Goal: Task Accomplishment & Management: Use online tool/utility

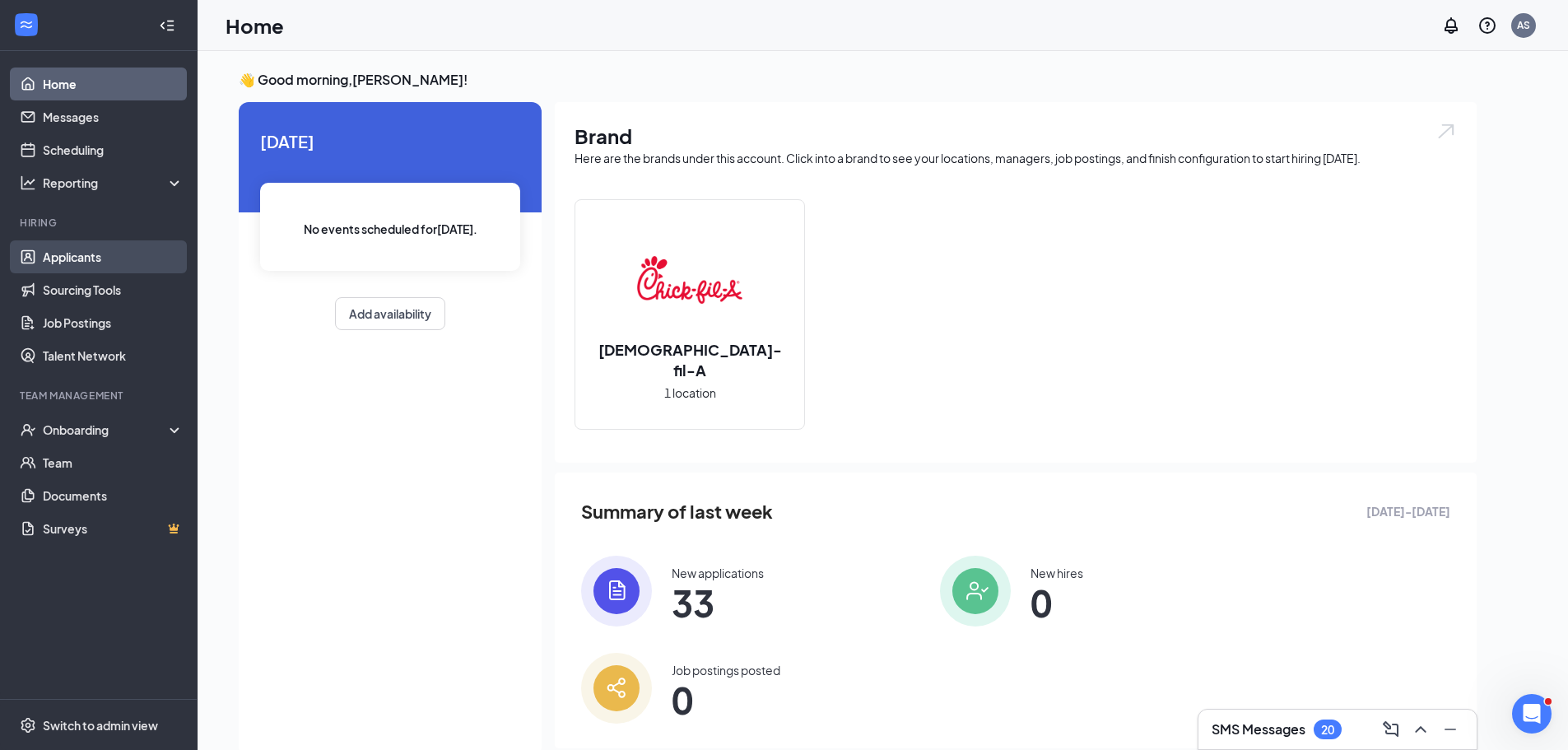
click at [106, 262] on link "Applicants" at bounding box center [112, 256] width 141 height 33
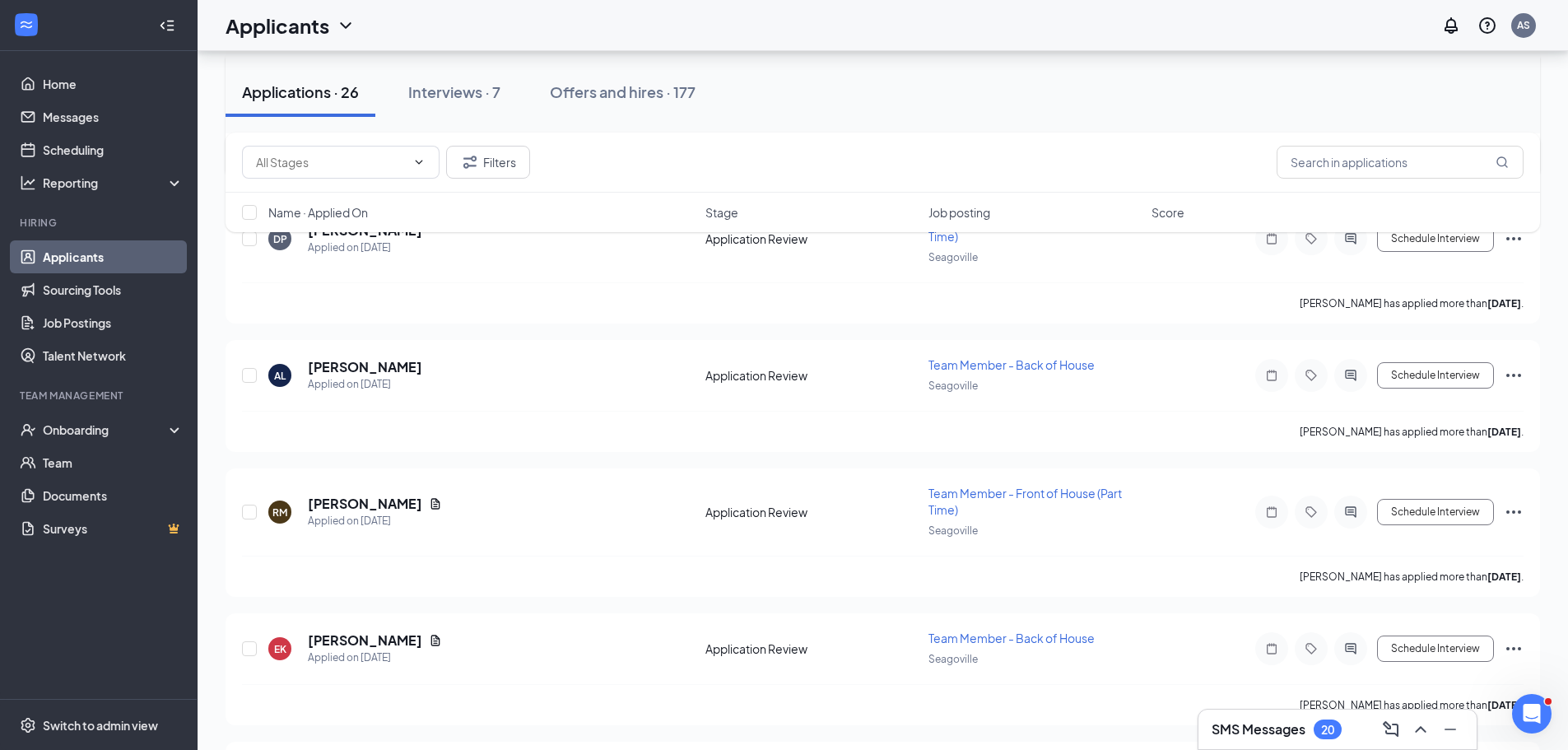
scroll to position [1182, 0]
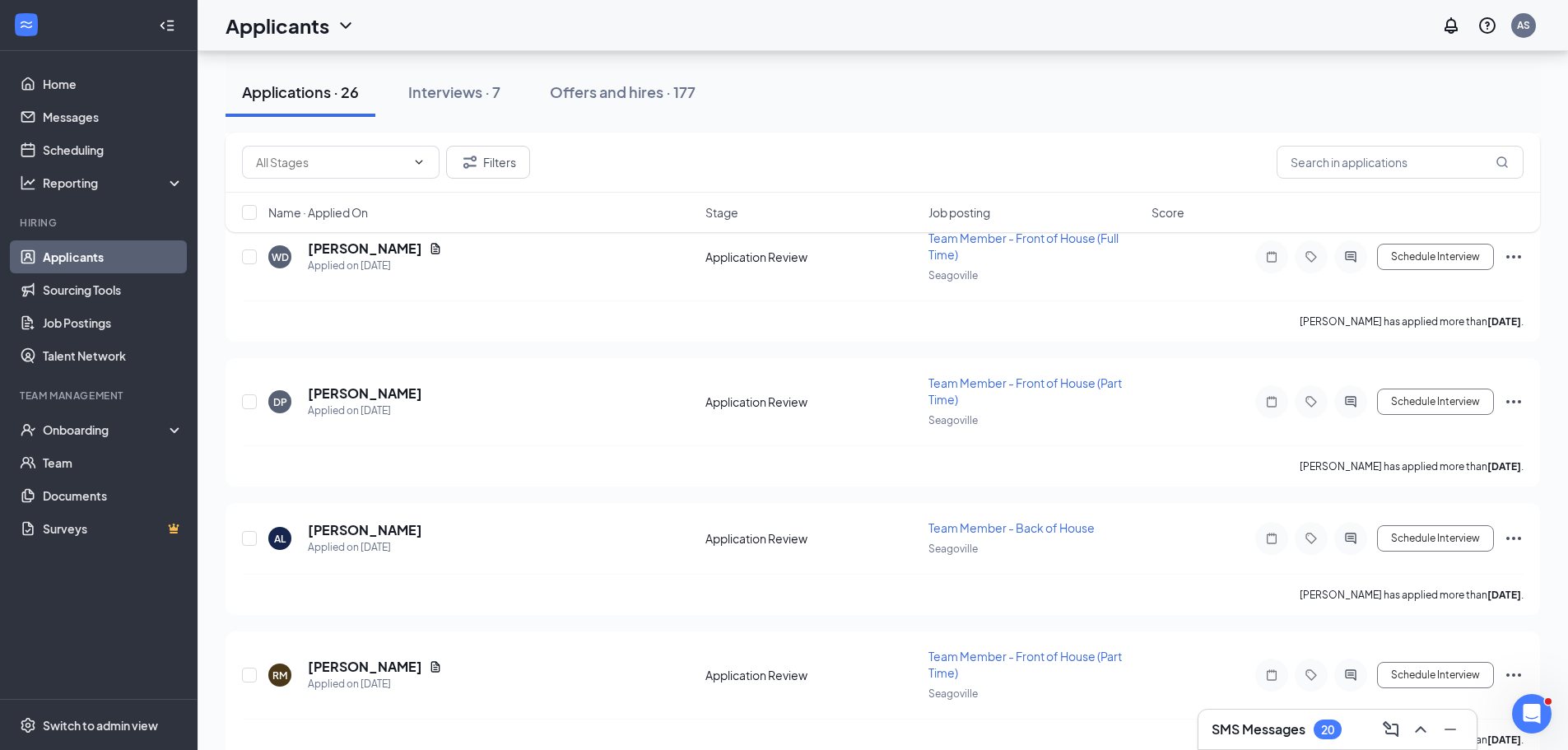
click at [521, 182] on div "Filters" at bounding box center [882, 162] width 1314 height 60
click at [510, 167] on button "Filters" at bounding box center [488, 162] width 84 height 33
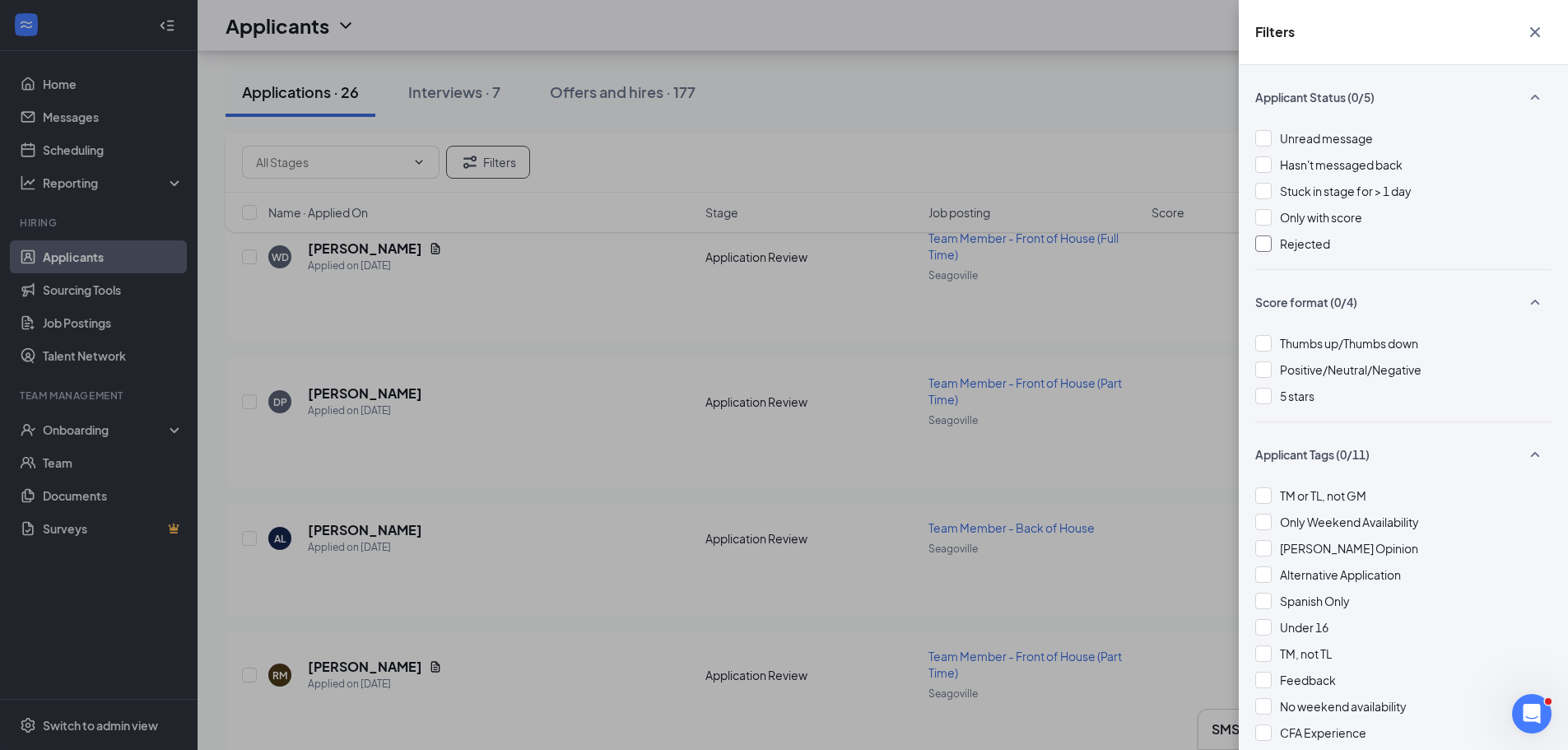
click at [1259, 242] on div at bounding box center [1262, 243] width 17 height 17
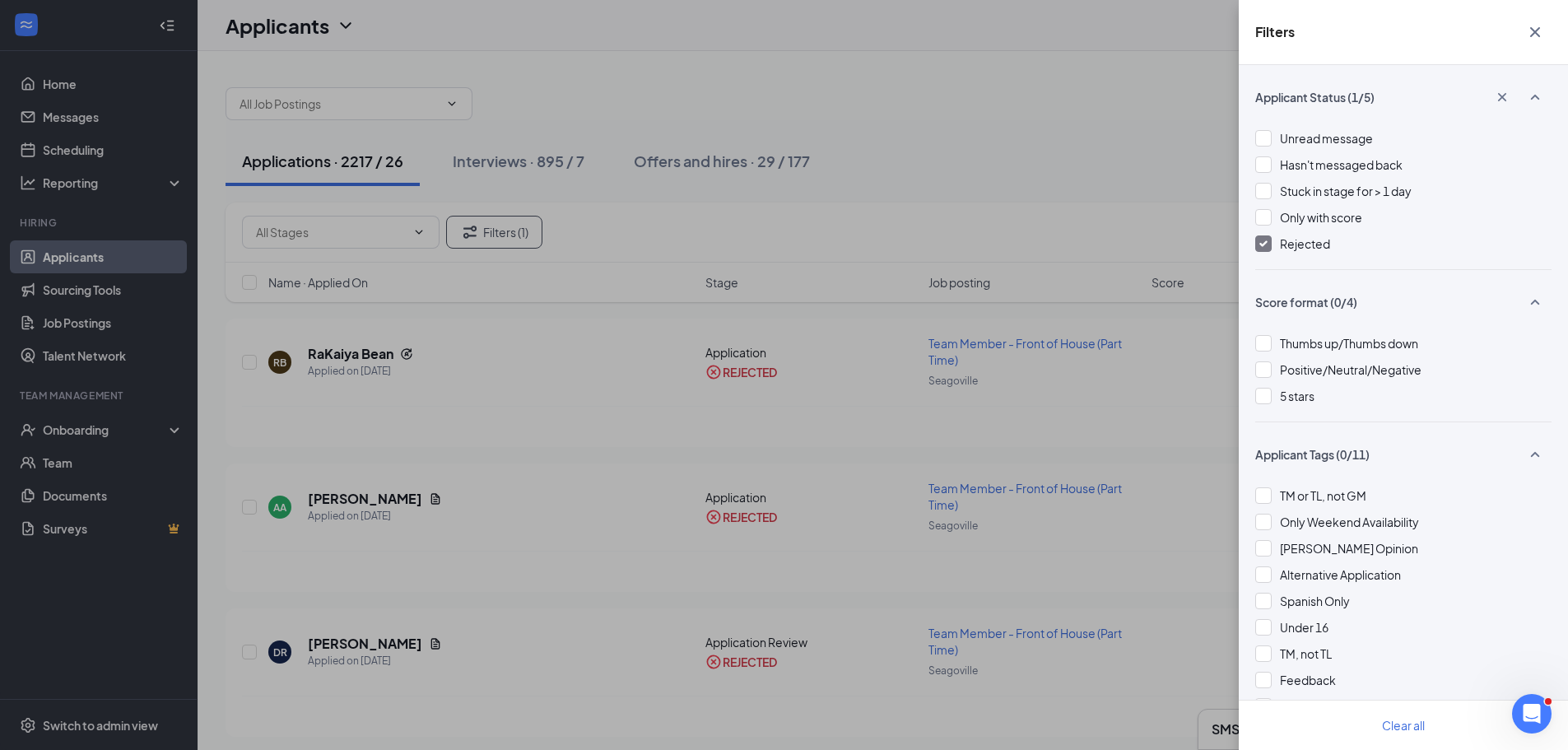
click at [1045, 160] on div "Filters Applicant Status (1/5) Unread message Hasn't messaged back Stuck in sta…" at bounding box center [784, 375] width 1568 height 750
click at [1537, 32] on icon "Cross" at bounding box center [1534, 33] width 20 height 20
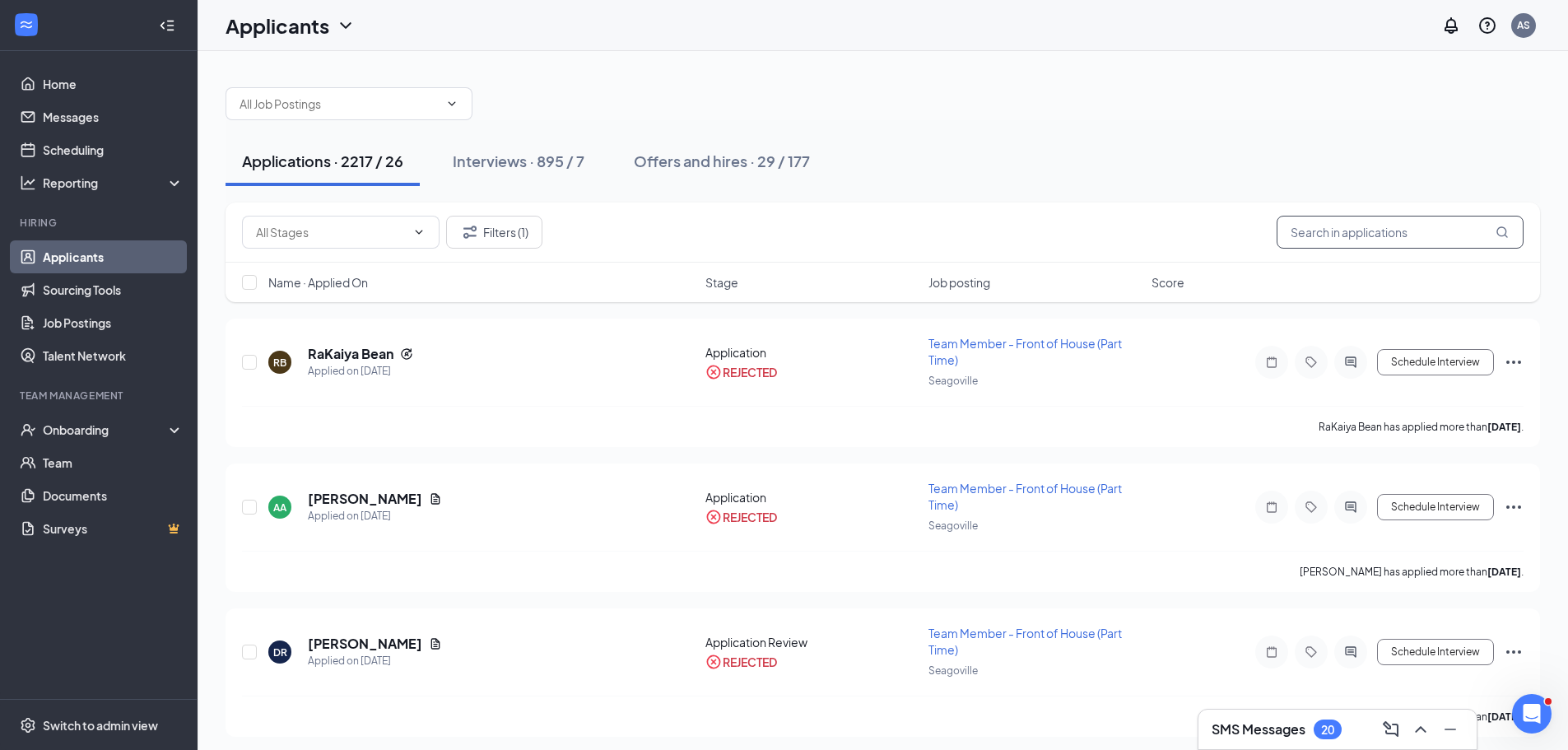
click at [1329, 236] on input "text" at bounding box center [1399, 232] width 246 height 33
type input "[PERSON_NAME]"
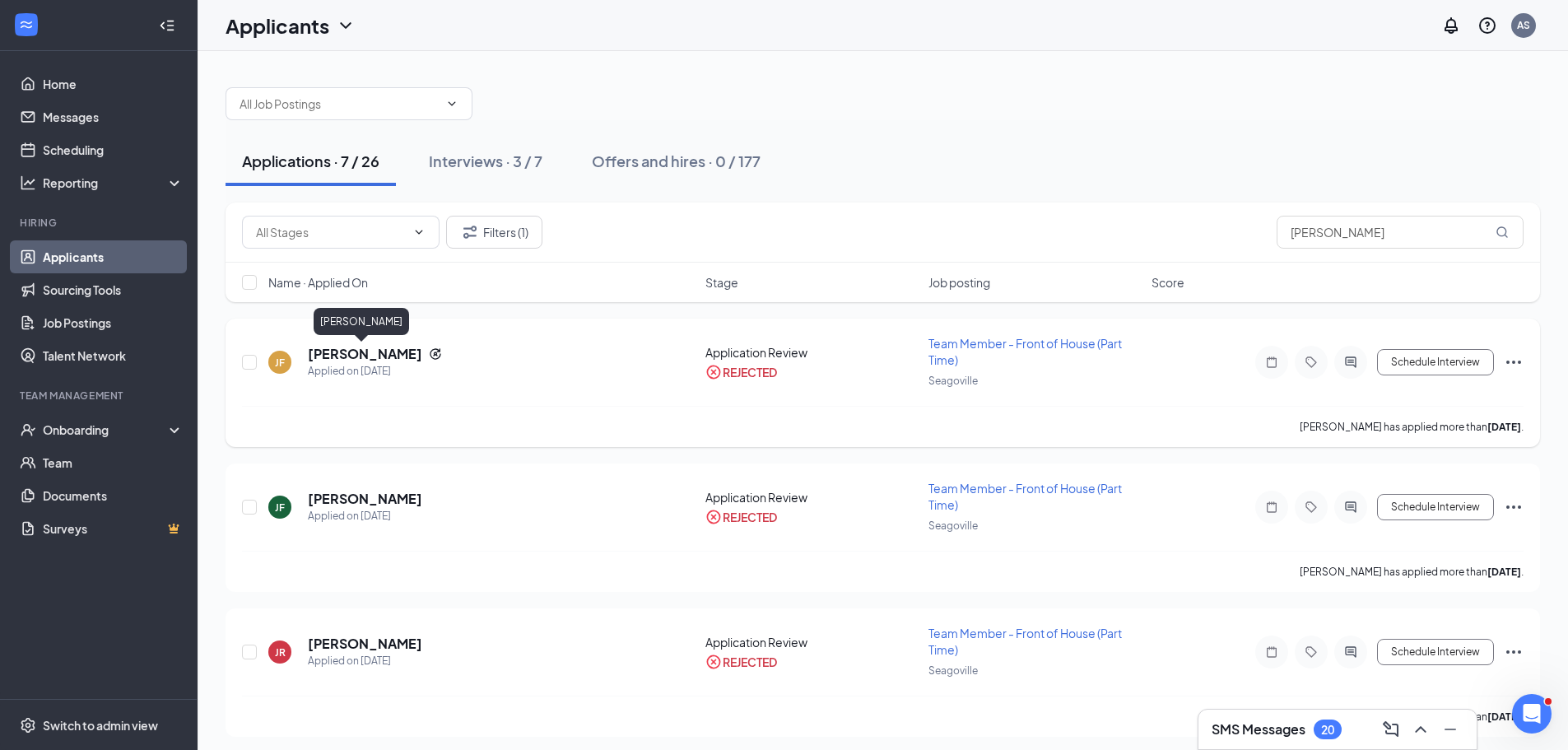
click at [326, 354] on h5 "[PERSON_NAME]" at bounding box center [365, 354] width 114 height 18
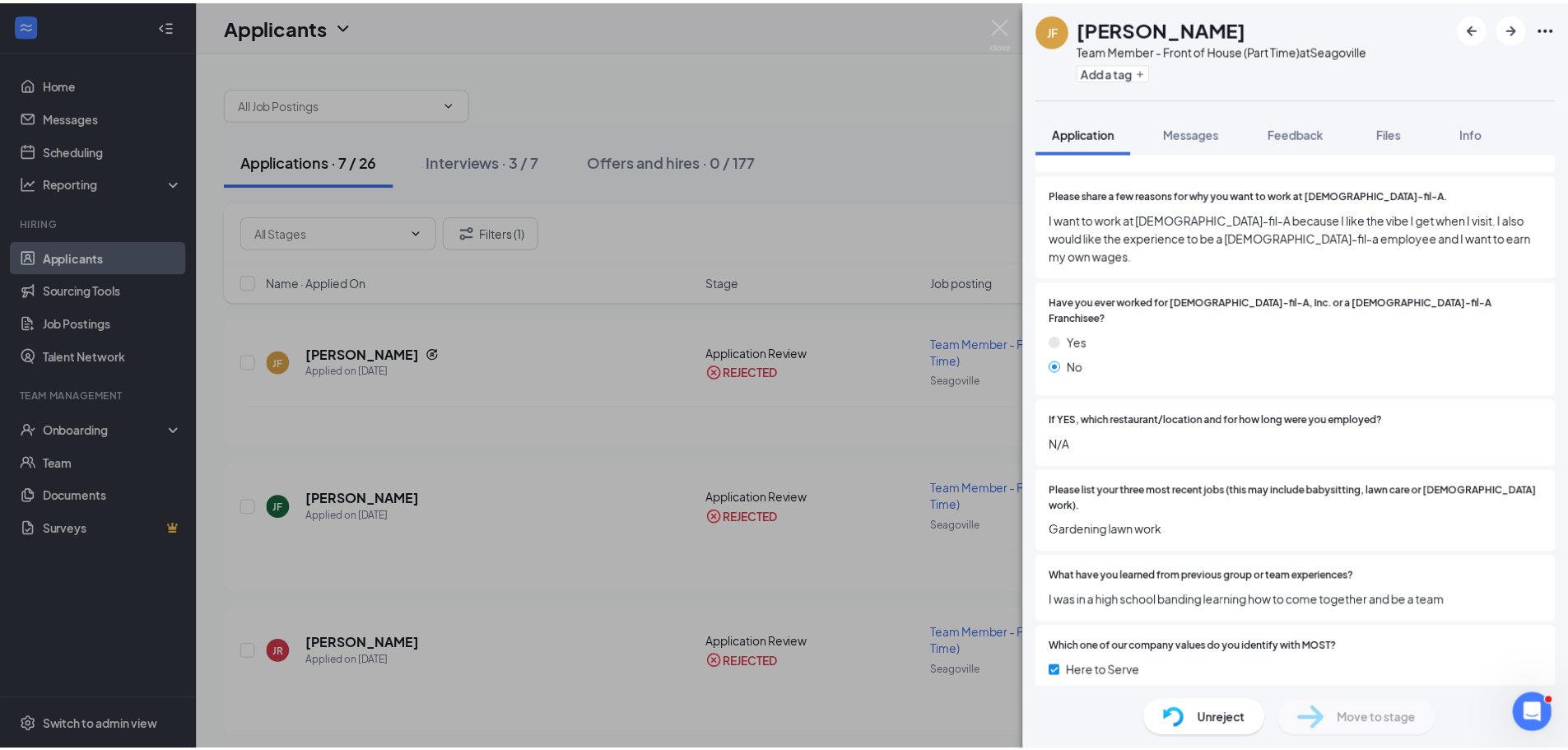
scroll to position [543, 0]
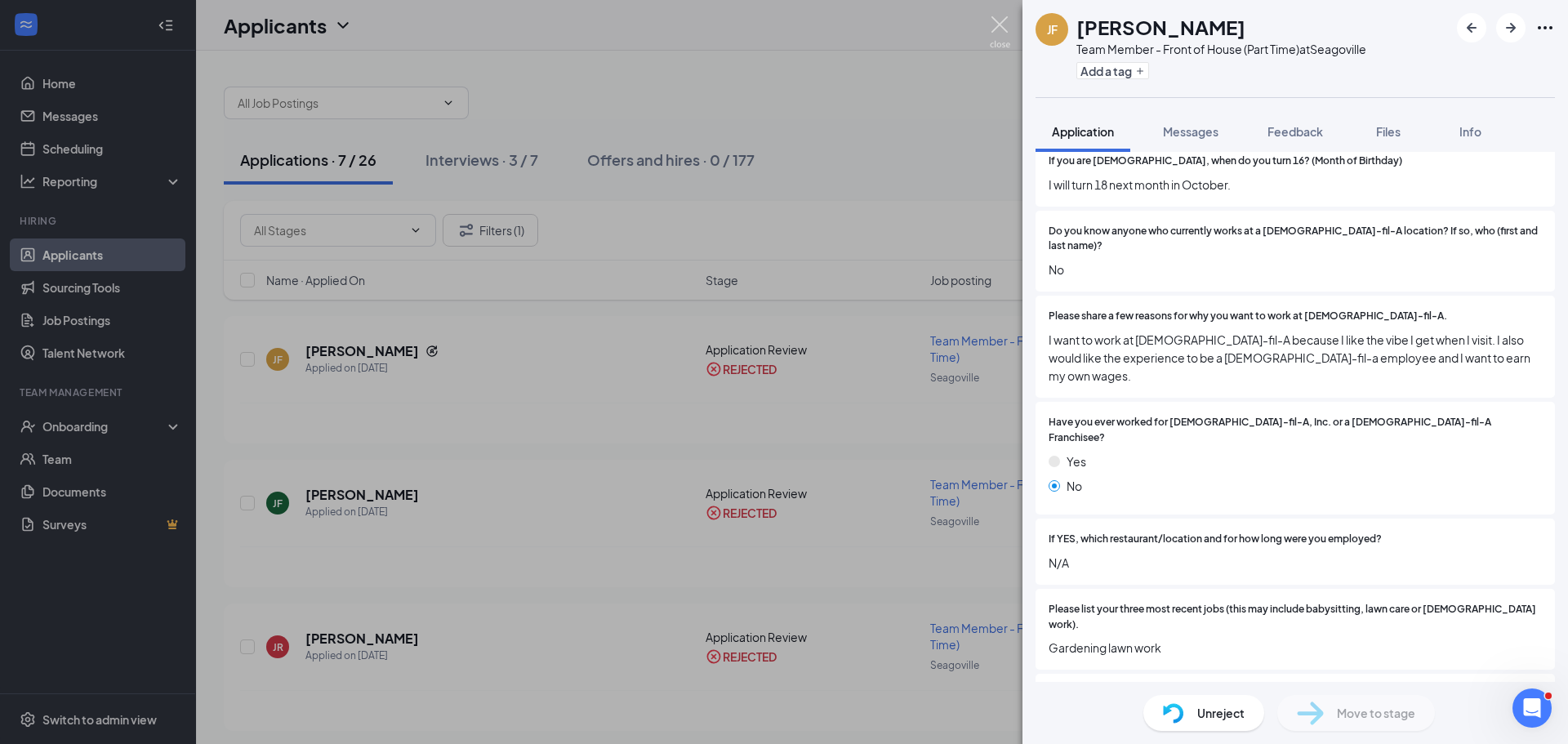
click at [997, 23] on img at bounding box center [1000, 32] width 21 height 32
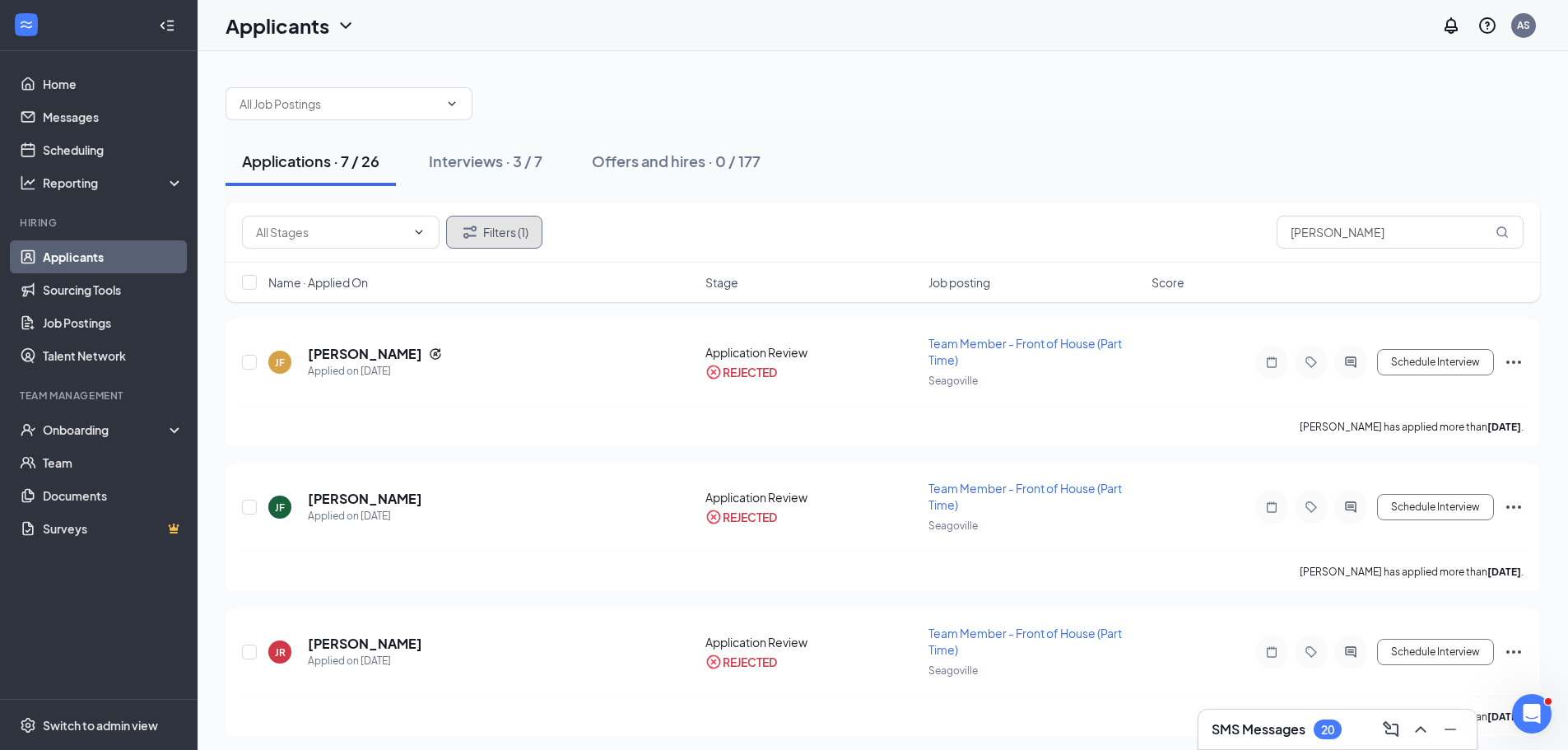
click at [511, 241] on button "Filters (1)" at bounding box center [495, 232] width 97 height 33
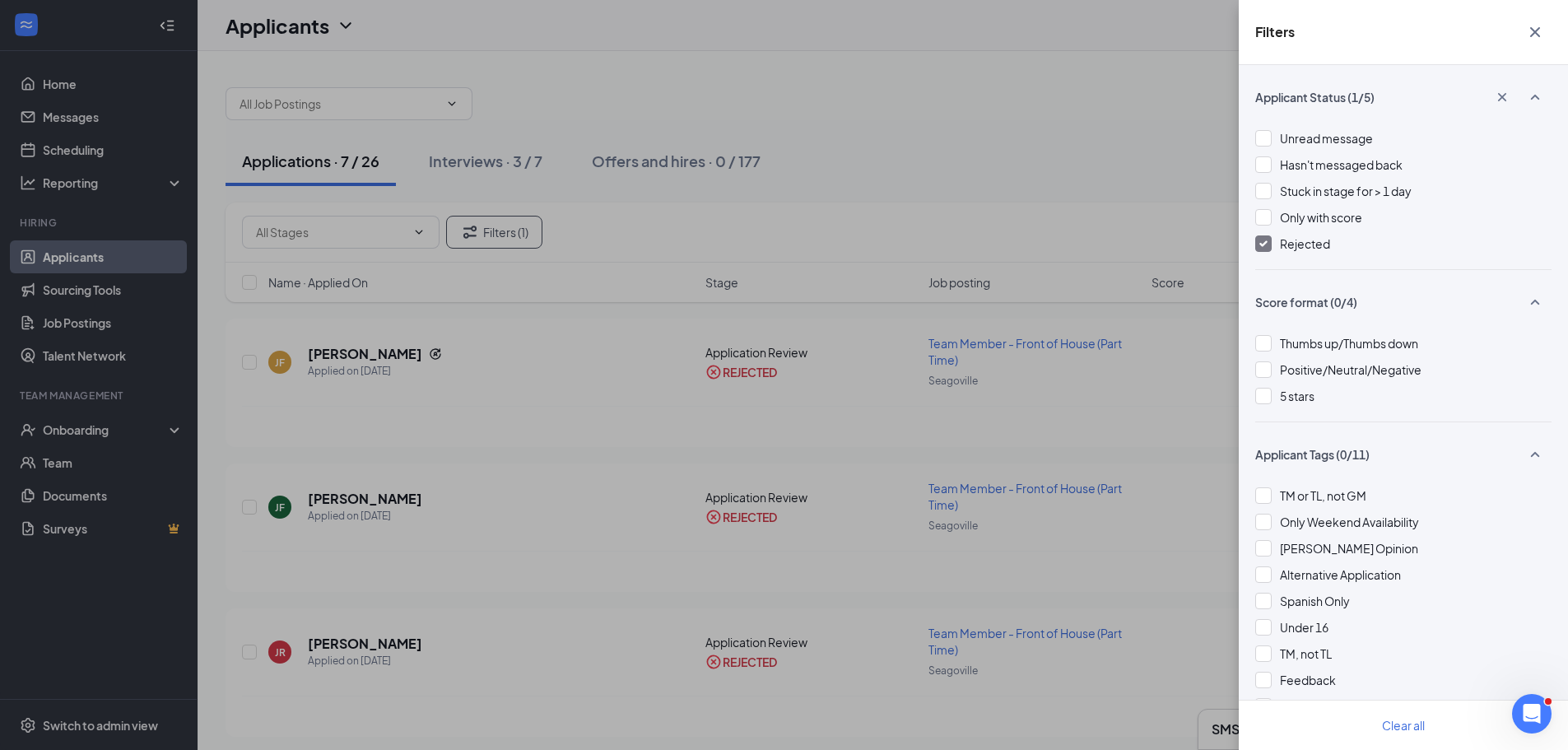
click at [1263, 241] on img at bounding box center [1262, 243] width 8 height 7
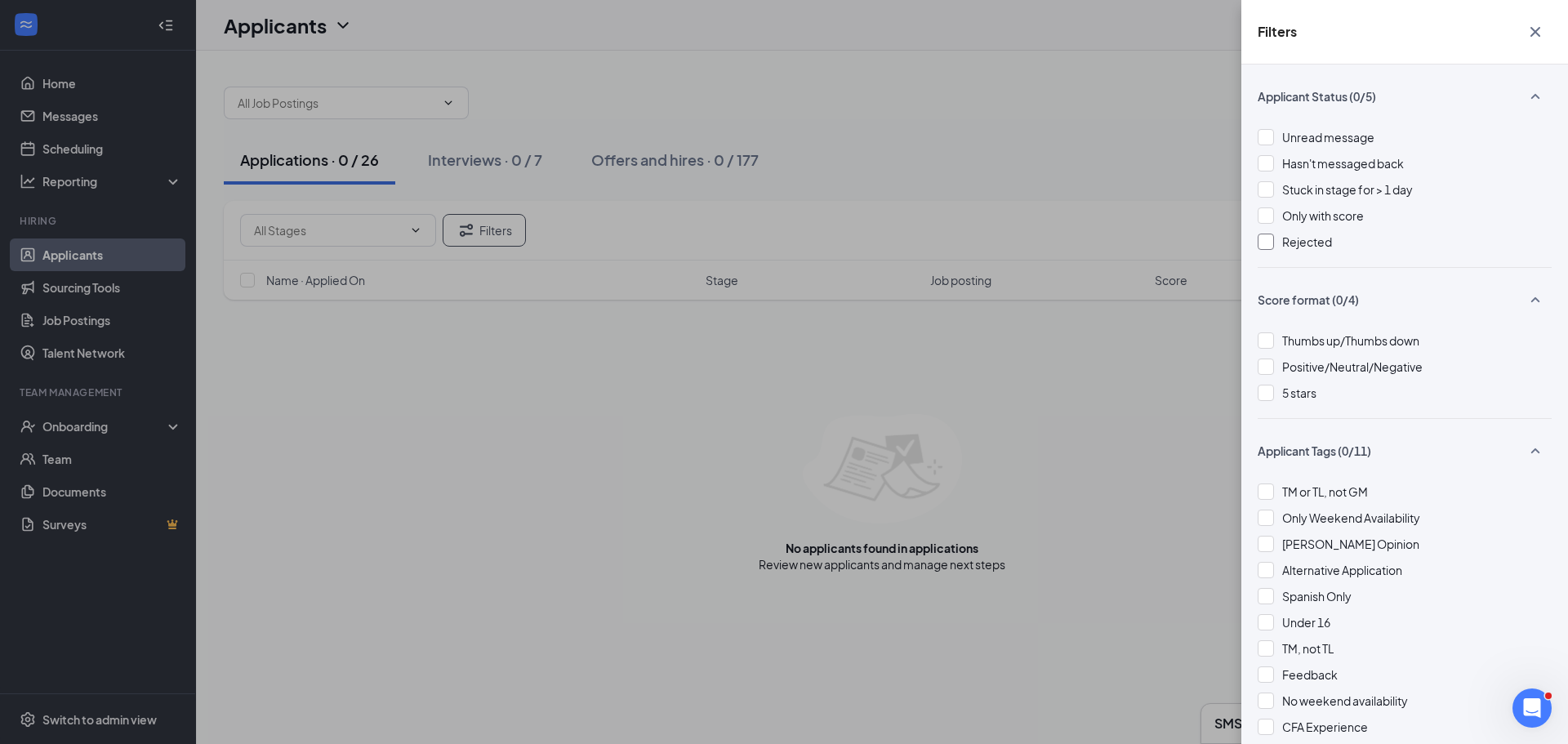
click at [1538, 29] on icon "Cross" at bounding box center [1536, 32] width 10 height 10
